Goal: Entertainment & Leisure: Consume media (video, audio)

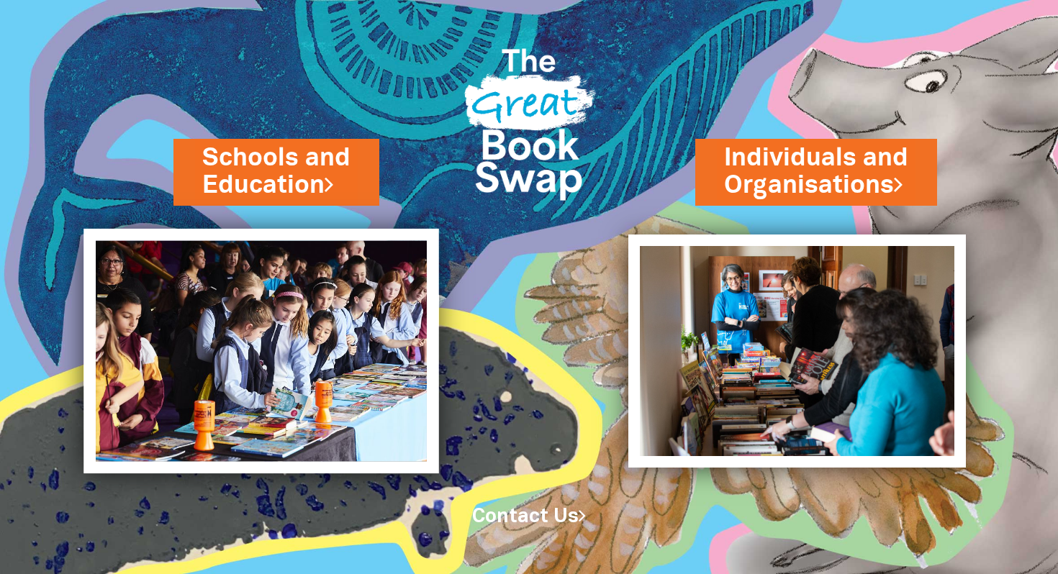
click at [292, 355] on img at bounding box center [261, 351] width 355 height 245
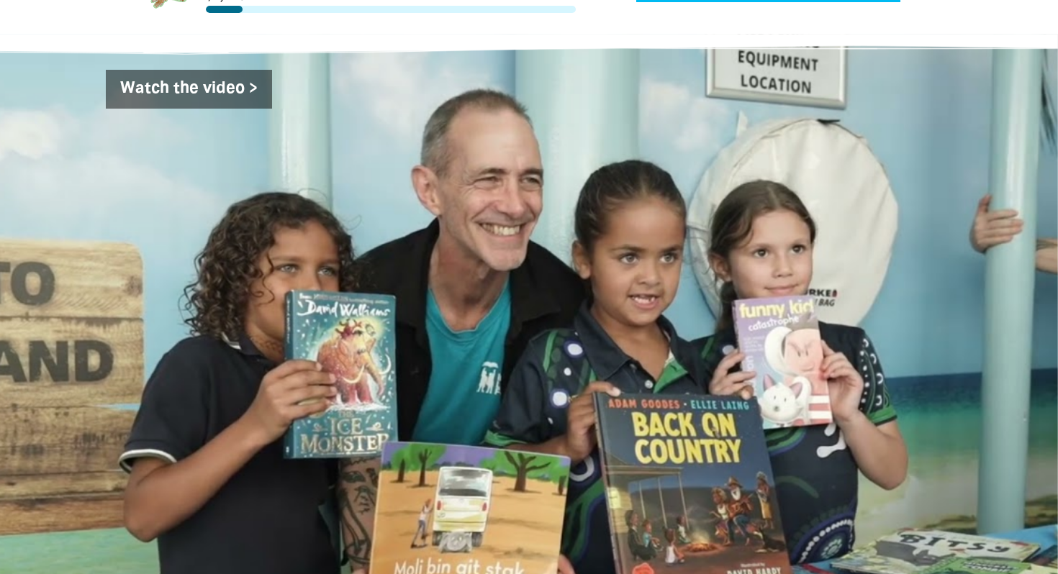
scroll to position [2317, 0]
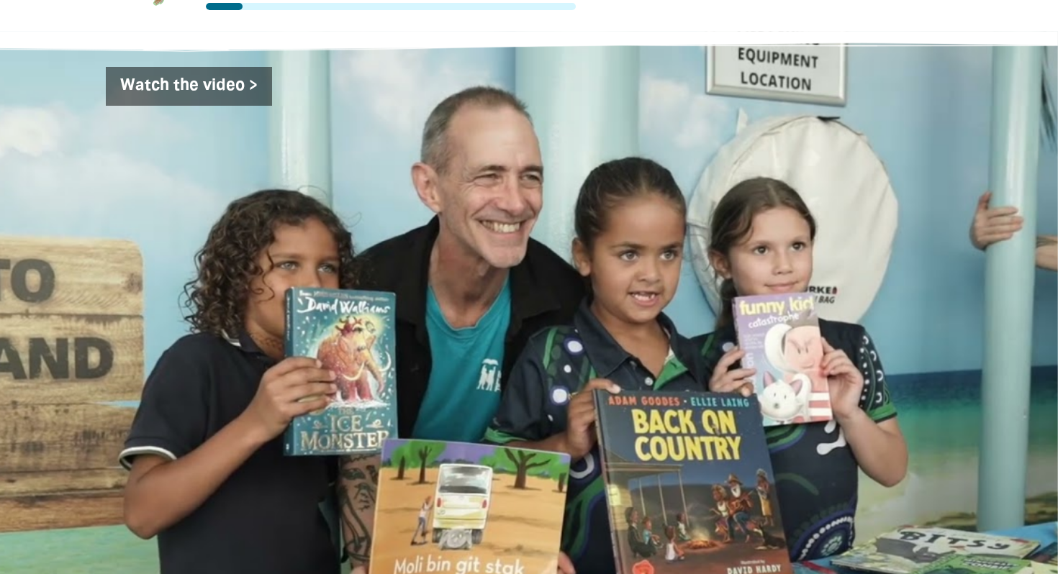
click at [253, 219] on div "Watch the video >" at bounding box center [529, 296] width 835 height 459
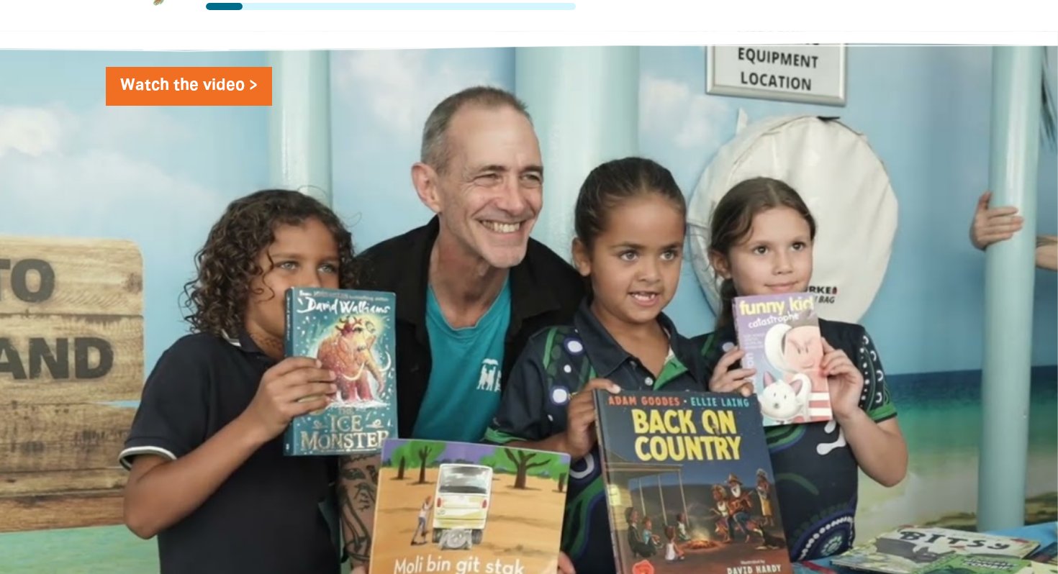
click at [252, 67] on link "Watch the video >" at bounding box center [189, 86] width 166 height 39
